Goal: Task Accomplishment & Management: Manage account settings

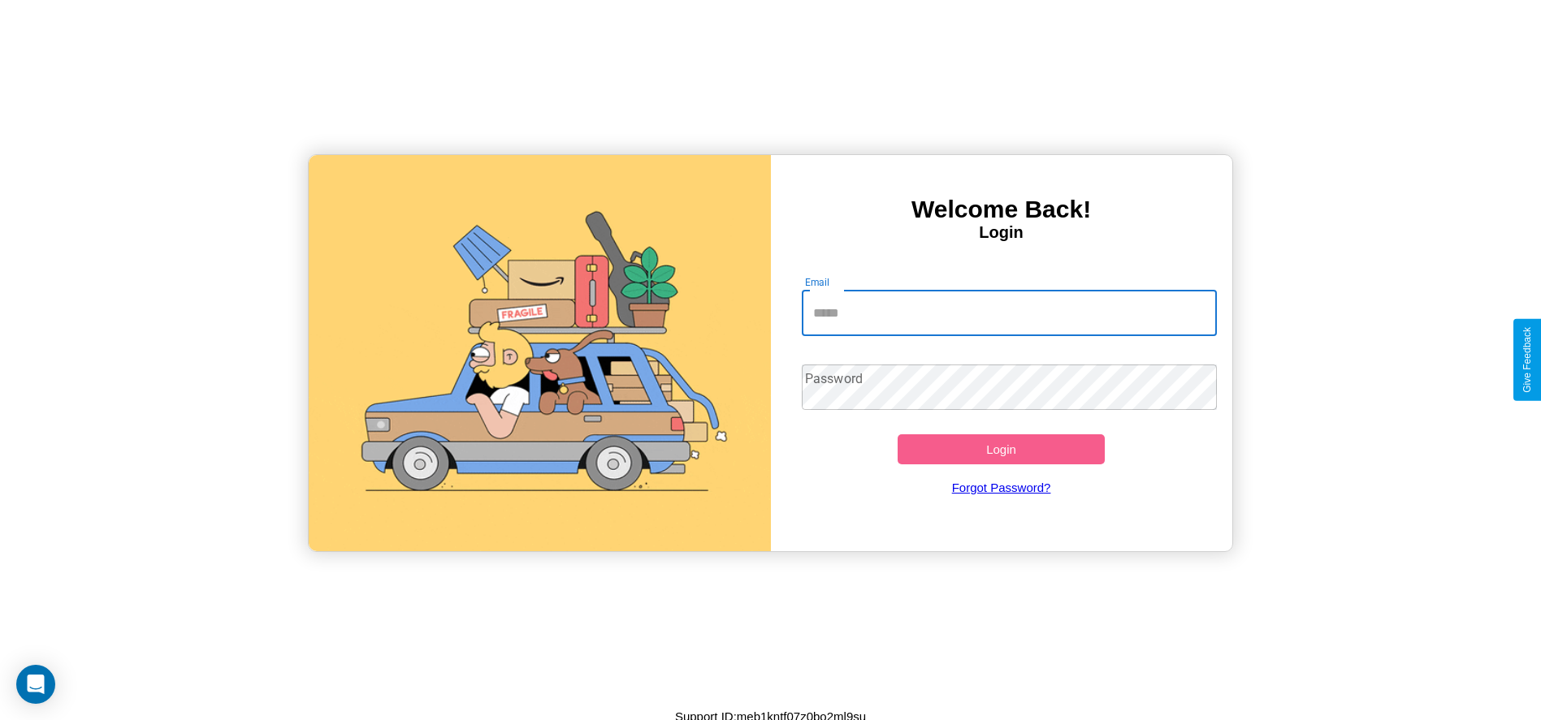
click at [1009, 313] on input "Email" at bounding box center [1009, 313] width 415 height 45
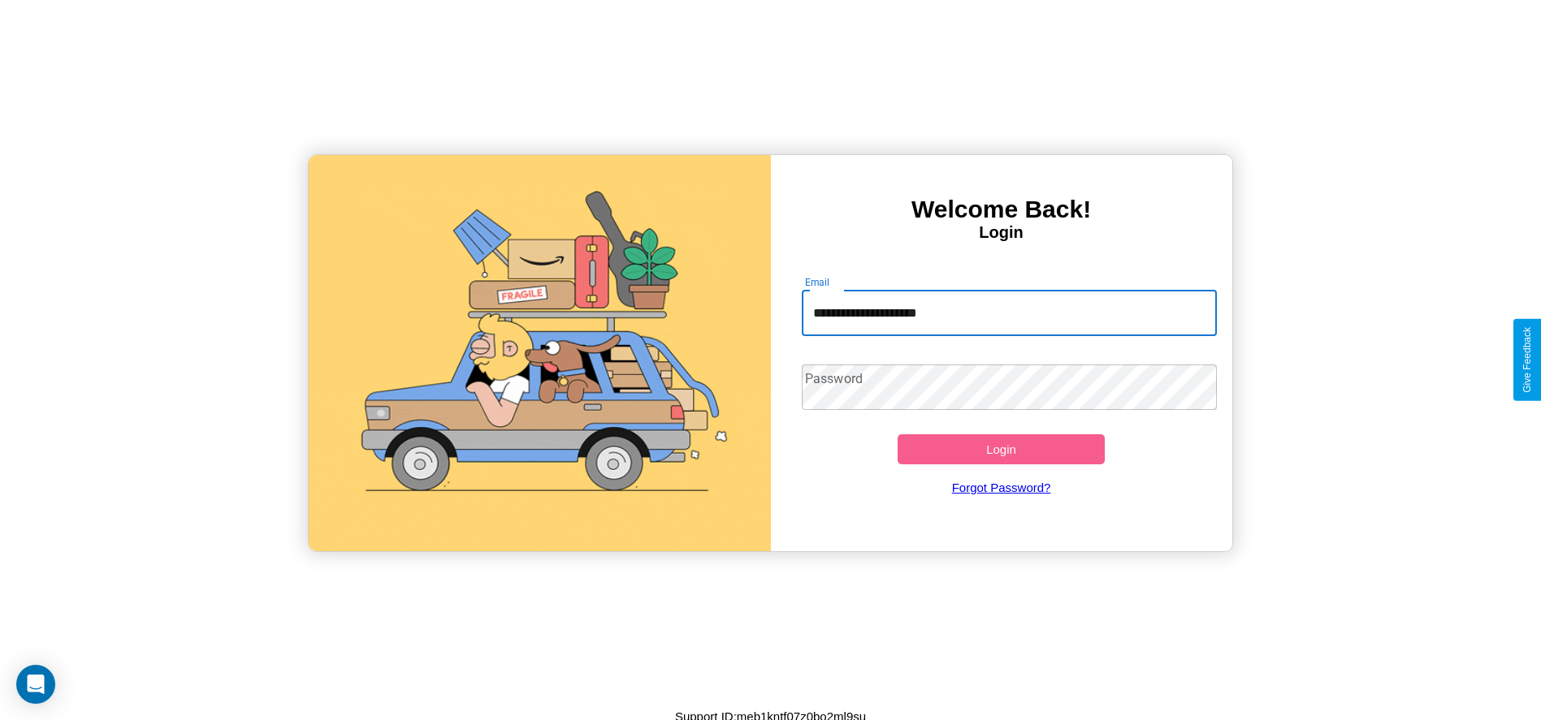
type input "**********"
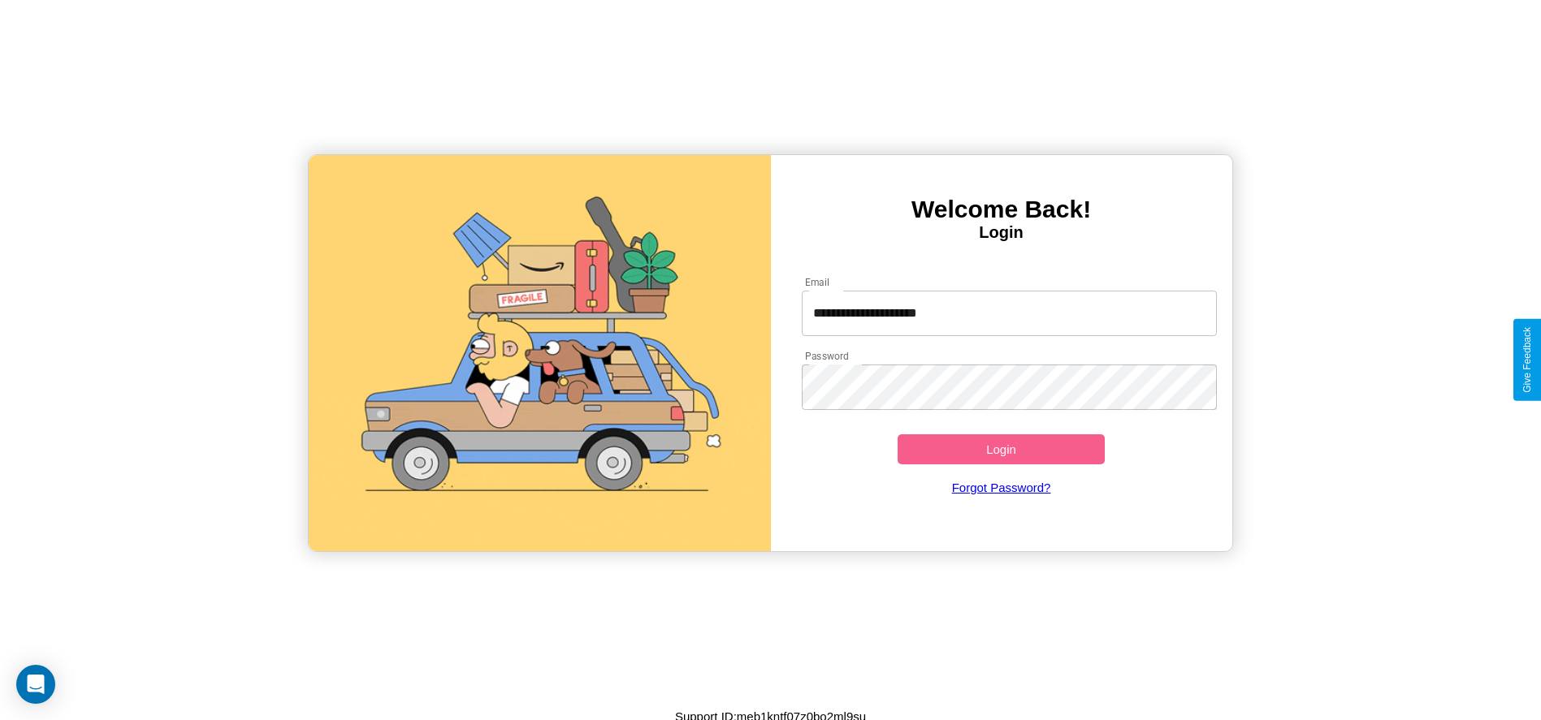
click at [1001, 449] on button "Login" at bounding box center [1001, 449] width 208 height 30
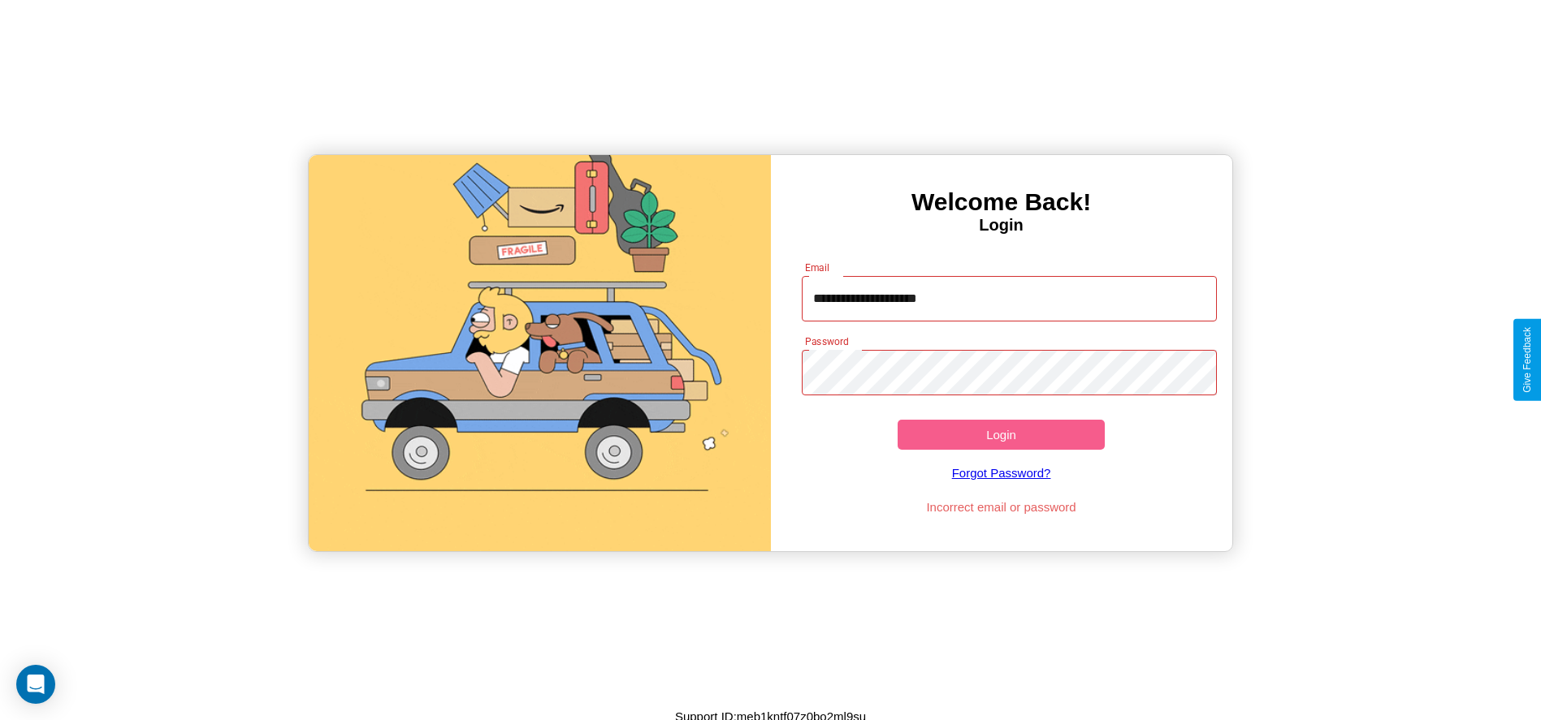
click at [1001, 434] on button "Login" at bounding box center [1001, 435] width 208 height 30
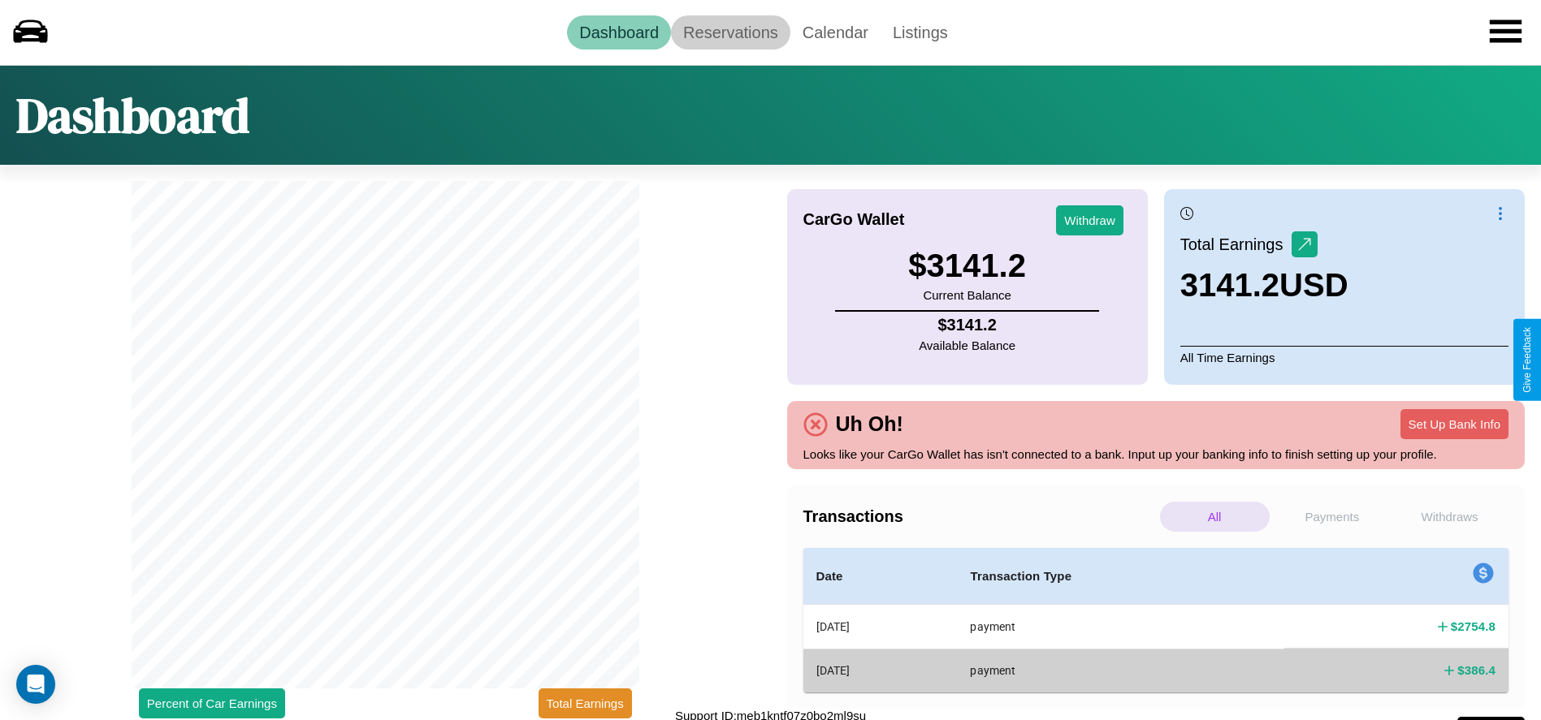
click at [730, 32] on link "Reservations" at bounding box center [730, 32] width 119 height 34
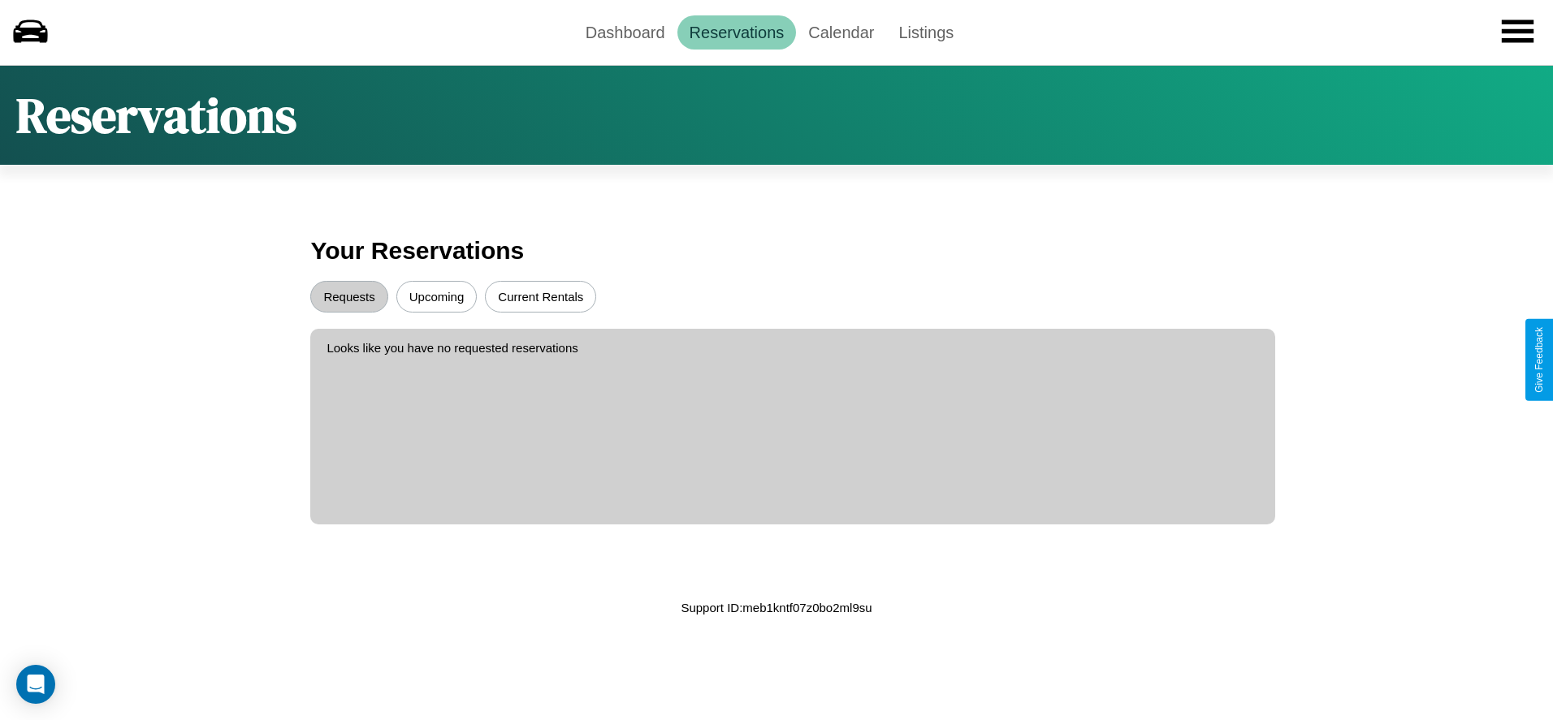
click at [436, 296] on button "Upcoming" at bounding box center [436, 297] width 81 height 32
click at [540, 296] on button "Current Rentals" at bounding box center [540, 297] width 111 height 32
click at [349, 296] on button "Requests" at bounding box center [348, 297] width 77 height 32
